Goal: Task Accomplishment & Management: Complete application form

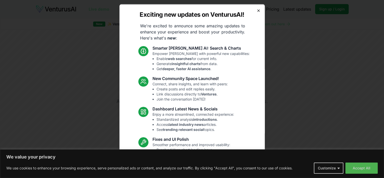
click at [257, 10] on icon "button" at bounding box center [259, 10] width 4 height 4
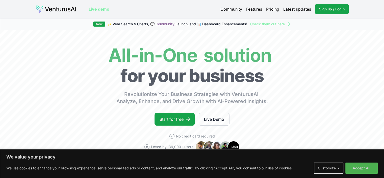
scroll to position [19, 0]
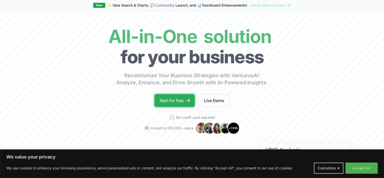
click at [189, 102] on icon at bounding box center [188, 100] width 5 height 5
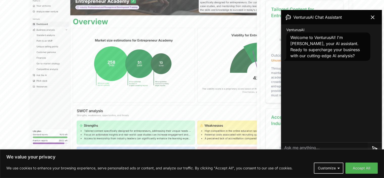
scroll to position [183, 0]
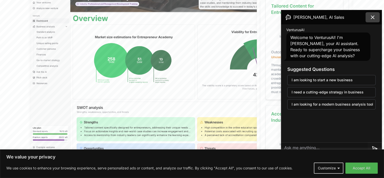
click at [370, 18] on icon at bounding box center [373, 17] width 6 height 6
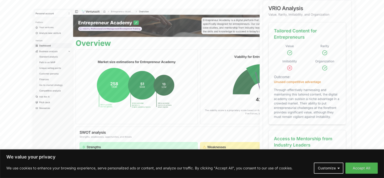
scroll to position [0, 0]
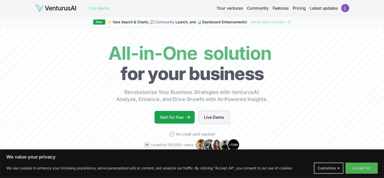
click at [211, 119] on link "Live Demo" at bounding box center [214, 117] width 31 height 13
click at [231, 10] on link "Your ventures" at bounding box center [230, 8] width 26 height 6
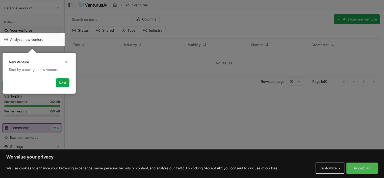
click at [68, 63] on icon "Close" at bounding box center [66, 62] width 4 height 4
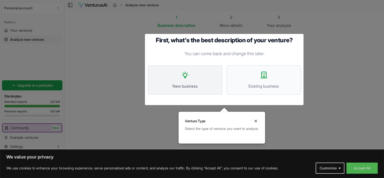
click at [201, 78] on button "New business" at bounding box center [185, 79] width 75 height 29
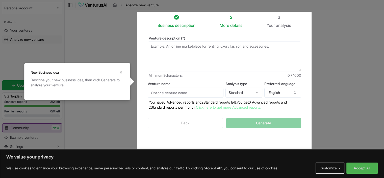
click at [187, 57] on textarea "Venture description (*)" at bounding box center [225, 56] width 154 height 30
type textarea "A"
click at [180, 89] on input "Venture name" at bounding box center [186, 92] width 76 height 10
click at [234, 89] on html "We value your privacy We use cookies to enhance your browsing experience, serve…" at bounding box center [192, 89] width 384 height 178
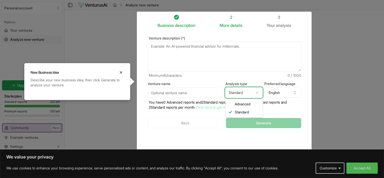
click at [234, 89] on html "We value your privacy We use cookies to enhance your browsing experience, serve…" at bounding box center [192, 89] width 384 height 178
click at [240, 94] on html "We value your privacy We use cookies to enhance your browsing experience, serve…" at bounding box center [192, 89] width 384 height 178
select select "standard"
click at [204, 48] on textarea "Venture description (*)" at bounding box center [225, 56] width 154 height 30
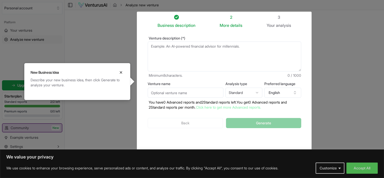
click at [215, 50] on textarea "Venture description (*)" at bounding box center [225, 56] width 154 height 30
click at [122, 72] on icon "Close" at bounding box center [121, 72] width 4 height 4
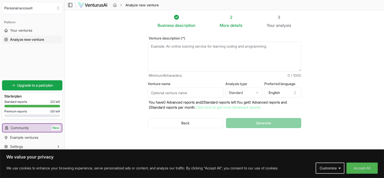
click at [170, 57] on textarea "Venture description (*)" at bounding box center [225, 56] width 154 height 30
type textarea "A"
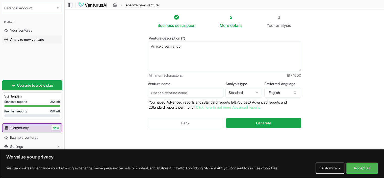
click at [182, 47] on textarea "An ice cream shop" at bounding box center [225, 56] width 154 height 30
click at [237, 46] on textarea "An ice cream shop with elgant" at bounding box center [225, 56] width 154 height 30
click at [237, 47] on textarea "An ice cream shop with elgant" at bounding box center [225, 56] width 154 height 30
click at [238, 45] on textarea "An ice cream shop with elgant" at bounding box center [225, 56] width 154 height 30
click at [205, 94] on input "Venture name" at bounding box center [186, 92] width 76 height 10
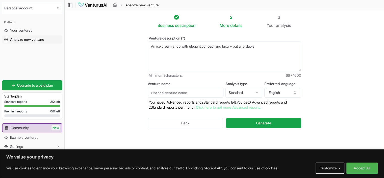
click at [262, 47] on textarea "An ice cream shop with elegant concept and luxury but affordable" at bounding box center [225, 56] width 154 height 30
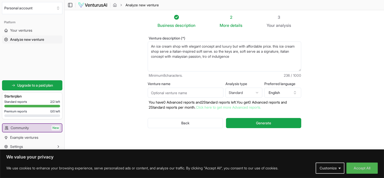
click at [238, 55] on textarea "An ice cream shop with elegant concept and luxury but with affordable price. th…" at bounding box center [225, 56] width 154 height 30
click at [267, 56] on textarea "An ice cream shop with elegant concept and luxury but with affordable price. th…" at bounding box center [225, 56] width 154 height 30
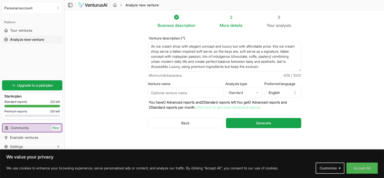
scroll to position [3, 0]
type textarea "An ice cream shop with elegant concept and luxury but with affordable price. th…"
click at [195, 89] on input "Venture name" at bounding box center [186, 92] width 76 height 10
type input "V"
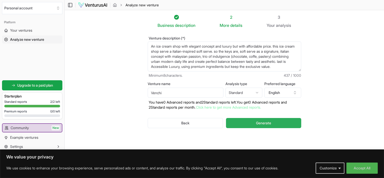
type input "Venchi"
click at [262, 127] on button "Generate" at bounding box center [263, 123] width 75 height 10
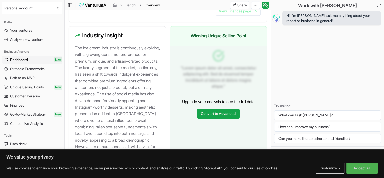
scroll to position [611, 0]
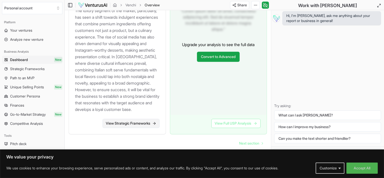
click at [147, 119] on link "View Strategic Frameworks" at bounding box center [131, 123] width 57 height 9
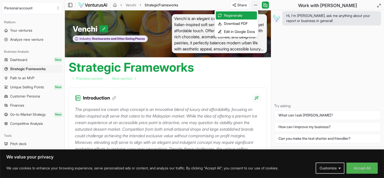
click at [254, 4] on html "We value your privacy We use cookies to enhance your browsing experience, serve…" at bounding box center [192, 89] width 384 height 178
click at [233, 23] on div "Download PDF" at bounding box center [236, 23] width 41 height 8
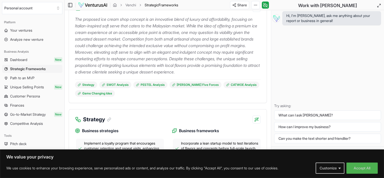
scroll to position [90, 0]
click at [272, 21] on div "Hi, I'm [PERSON_NAME], ask me anything about your report or business in general!" at bounding box center [327, 18] width 111 height 14
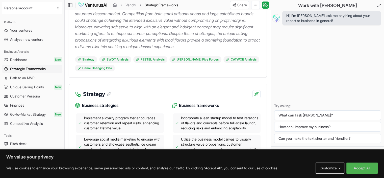
scroll to position [0, 0]
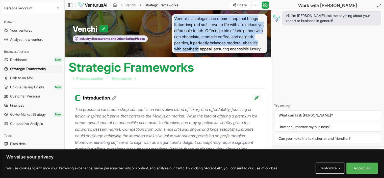
drag, startPoint x: 173, startPoint y: 18, endPoint x: 261, endPoint y: 51, distance: 93.9
click at [261, 51] on span "Venchi is an elegant ice cream shop that brings Italian-inspired soft serve to …" at bounding box center [219, 33] width 95 height 39
click at [255, 50] on span "Venchi is an elegant ice cream shop that brings Italian-inspired soft serve to …" at bounding box center [219, 33] width 95 height 39
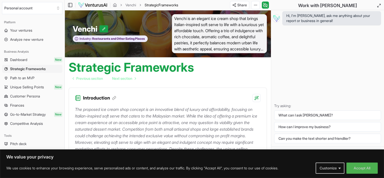
click at [241, 46] on span "Venchi is an elegant ice cream shop that brings Italian-inspired soft serve to …" at bounding box center [219, 33] width 95 height 39
click at [258, 36] on span "Venchi is an elegant ice cream shop that brings Italian-inspired soft serve to …" at bounding box center [219, 33] width 95 height 39
click at [256, 49] on span "Venchi is an elegant ice cream shop that brings Italian-inspired soft serve to …" at bounding box center [219, 33] width 95 height 39
click at [256, 48] on span "Venchi is an elegant ice cream shop that brings Italian-inspired soft serve to …" at bounding box center [219, 33] width 95 height 39
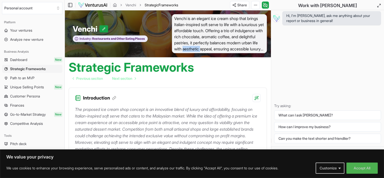
click at [256, 48] on span "Venchi is an elegant ice cream shop that brings Italian-inspired soft serve to …" at bounding box center [219, 33] width 95 height 39
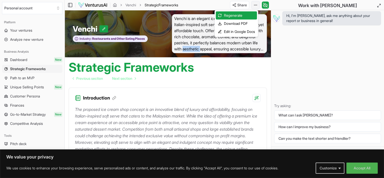
click at [256, 5] on html "We value your privacy We use cookies to enhance your browsing experience, serve…" at bounding box center [192, 89] width 384 height 178
click at [128, 79] on html "We value your privacy We use cookies to enhance your browsing experience, serve…" at bounding box center [192, 89] width 384 height 178
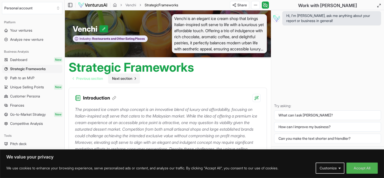
click at [128, 79] on span "Next section" at bounding box center [122, 78] width 20 height 5
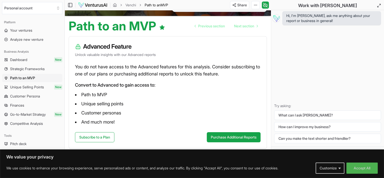
scroll to position [37, 0]
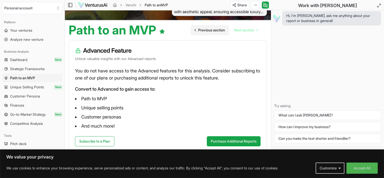
click at [198, 28] on span "Previous section" at bounding box center [211, 30] width 27 height 5
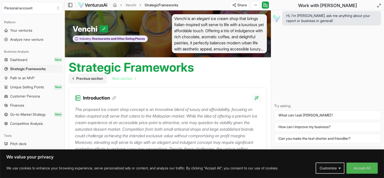
click at [90, 80] on span "Previous section" at bounding box center [89, 78] width 27 height 5
